Goal: Information Seeking & Learning: Learn about a topic

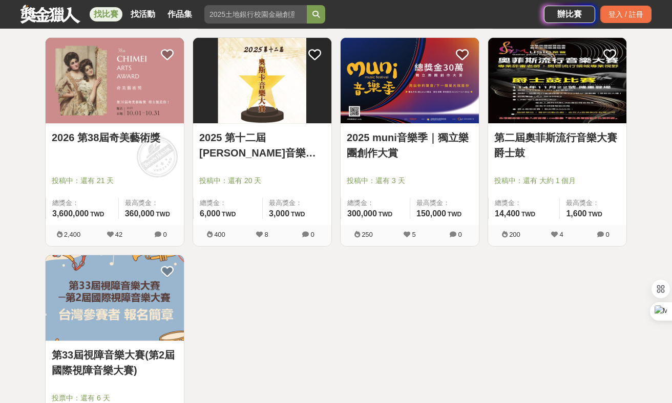
scroll to position [647, 0]
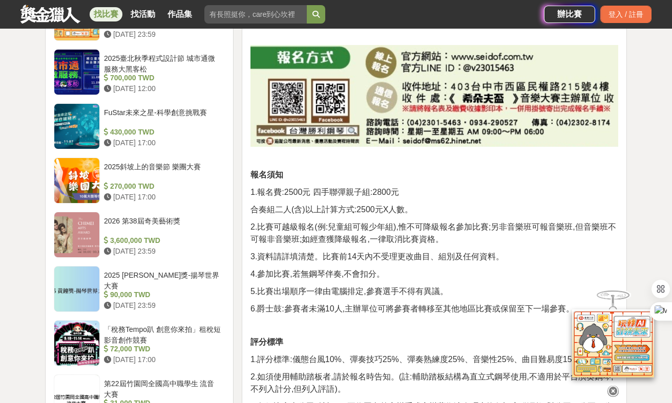
scroll to position [633, 0]
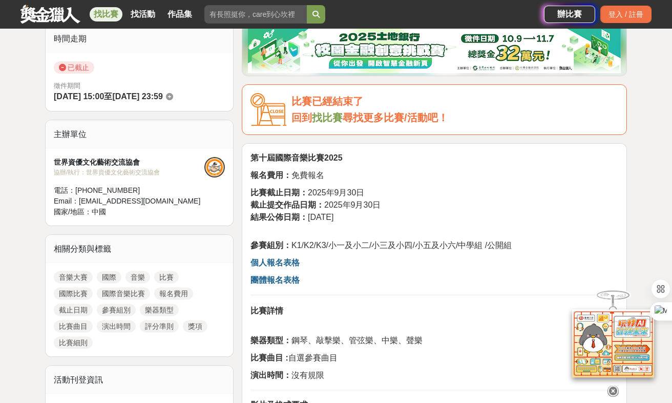
scroll to position [262, 0]
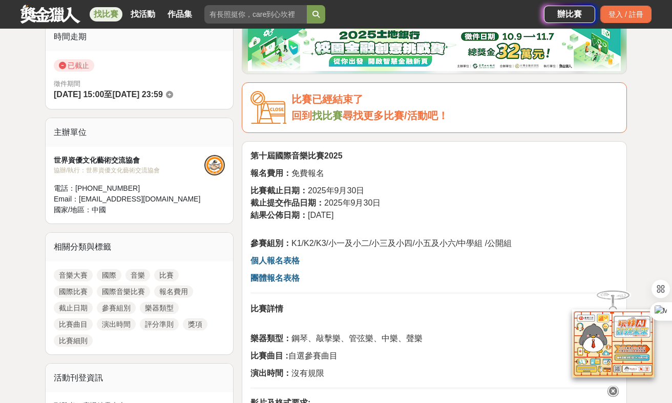
click at [75, 270] on link "音樂大賽" at bounding box center [73, 275] width 39 height 12
